Goal: Navigation & Orientation: Find specific page/section

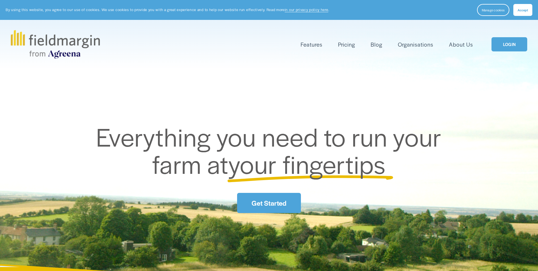
click at [516, 46] on link "LOGIN" at bounding box center [510, 44] width 36 height 14
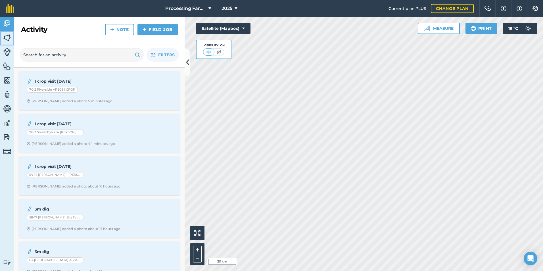
click at [8, 39] on img at bounding box center [7, 37] width 8 height 9
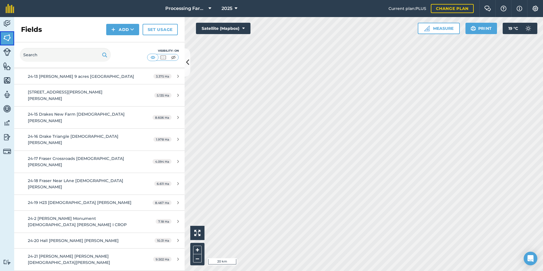
scroll to position [199, 0]
